Goal: Task Accomplishment & Management: Use online tool/utility

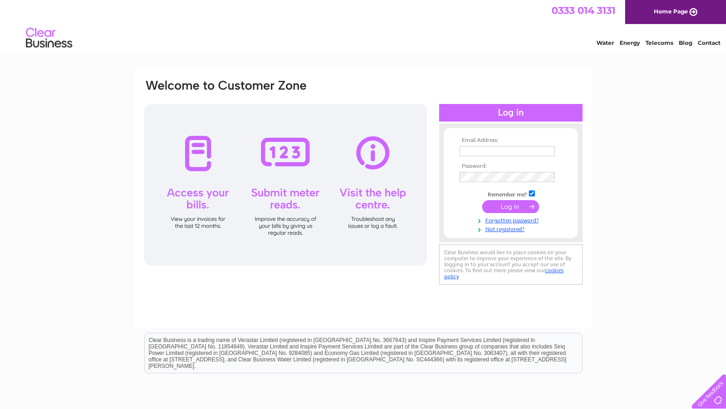
type input "[PERSON_NAME][EMAIL_ADDRESS][DOMAIN_NAME]"
click at [497, 206] on input "submit" at bounding box center [510, 206] width 57 height 13
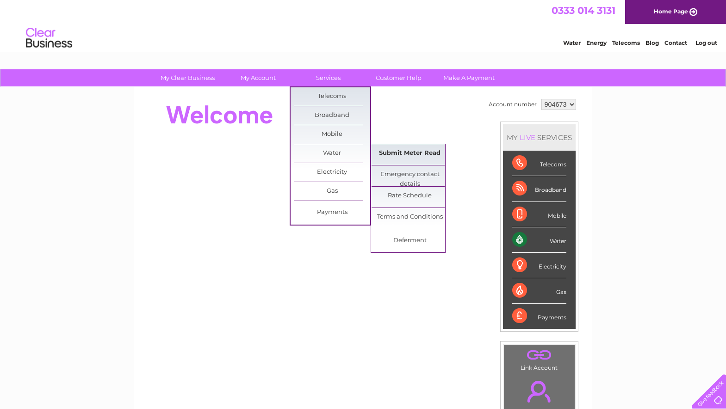
click at [403, 149] on link "Submit Meter Read" at bounding box center [409, 153] width 76 height 19
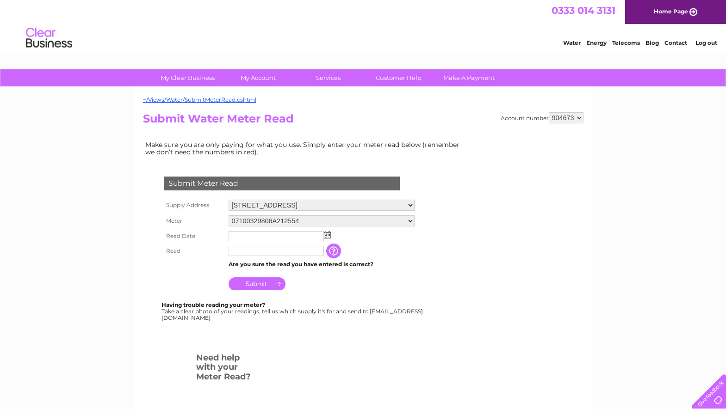
click at [331, 232] on td at bounding box center [321, 236] width 191 height 15
click at [330, 235] on img at bounding box center [327, 234] width 7 height 7
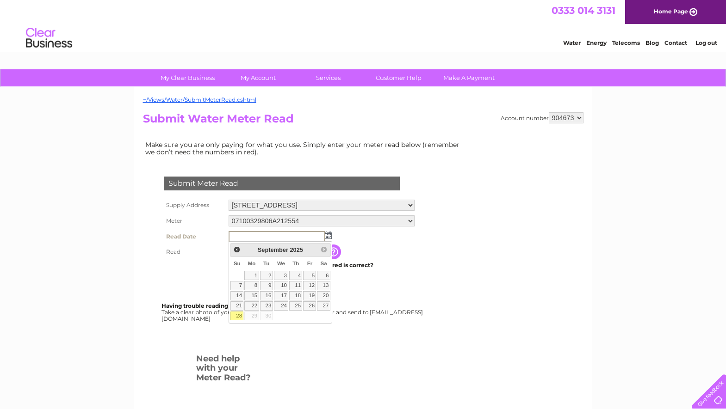
click at [237, 313] on link "28" at bounding box center [236, 316] width 13 height 9
type input "[DATE]"
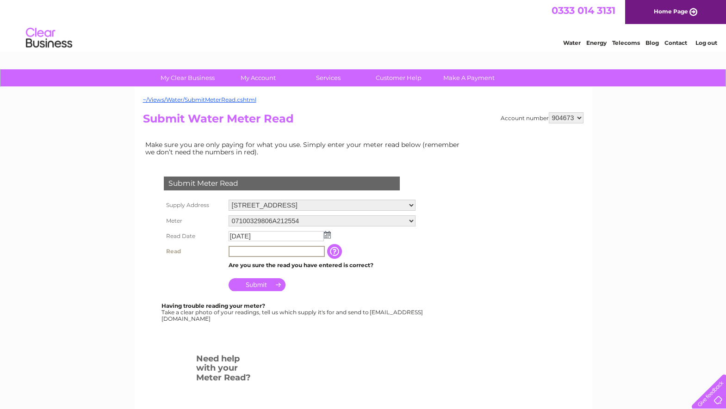
click at [241, 252] on input "text" at bounding box center [276, 251] width 96 height 11
type input "3849"
click at [254, 280] on input "Submit" at bounding box center [256, 284] width 57 height 13
